Goal: Information Seeking & Learning: Learn about a topic

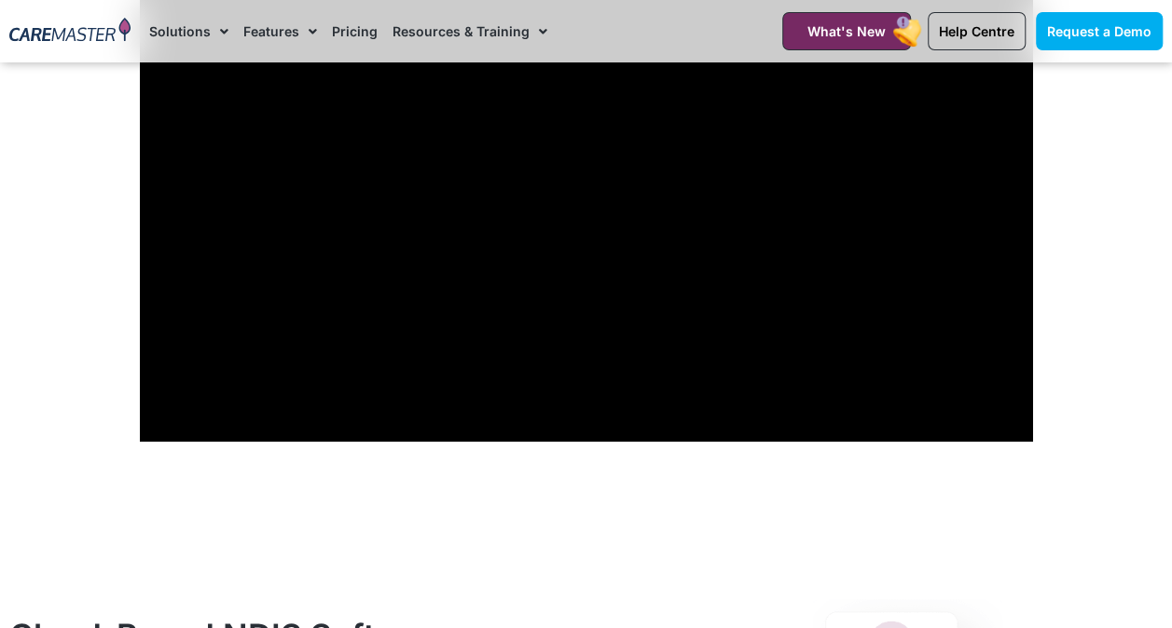
scroll to position [1399, 0]
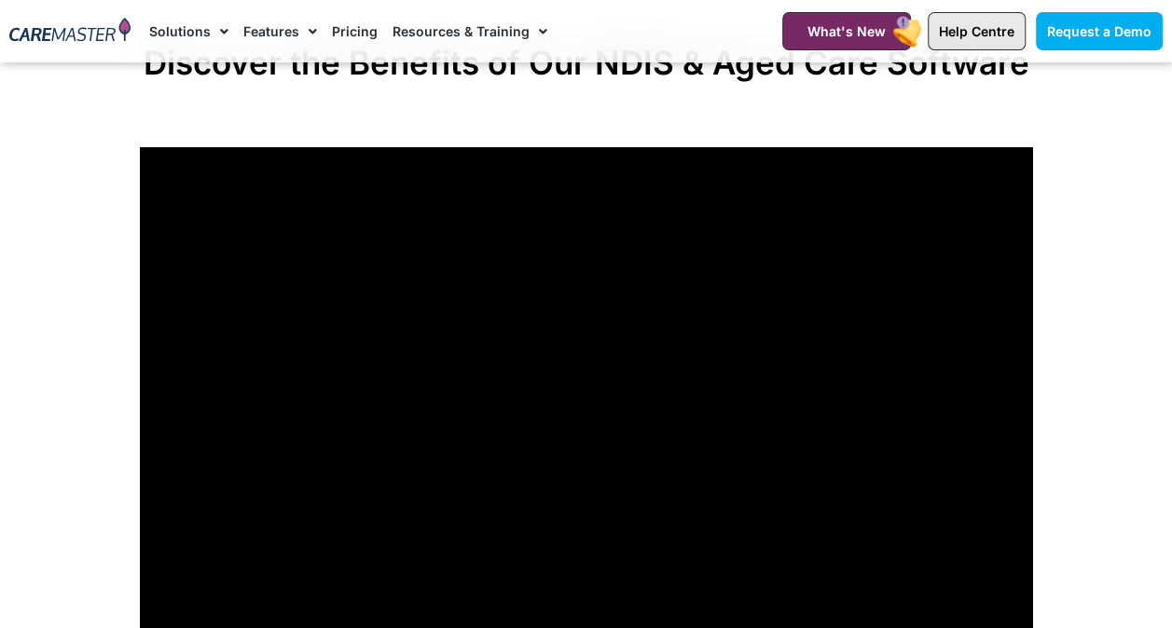
click at [972, 26] on span "Help Centre" at bounding box center [977, 31] width 76 height 16
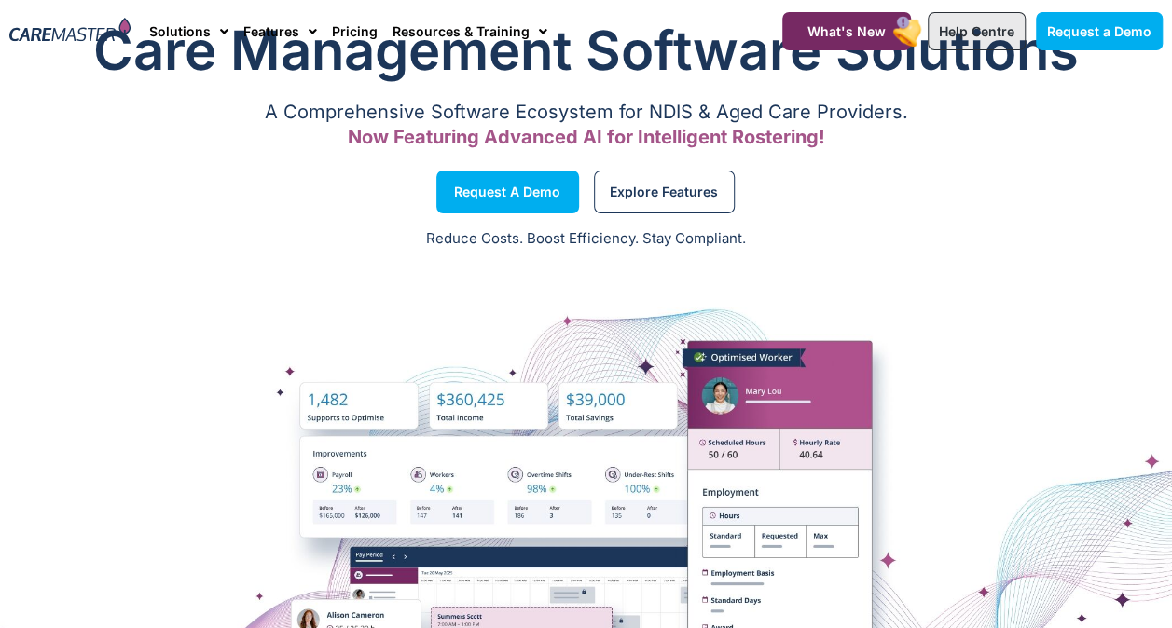
scroll to position [0, 0]
